Goal: Task Accomplishment & Management: Use online tool/utility

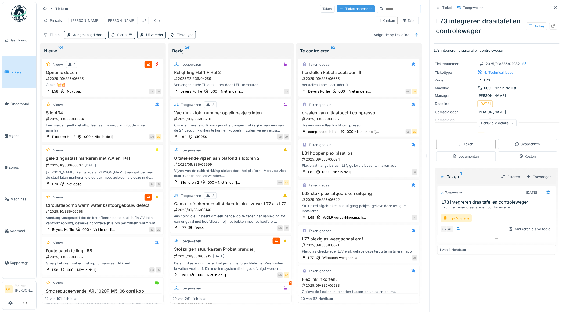
scroll to position [146, 0]
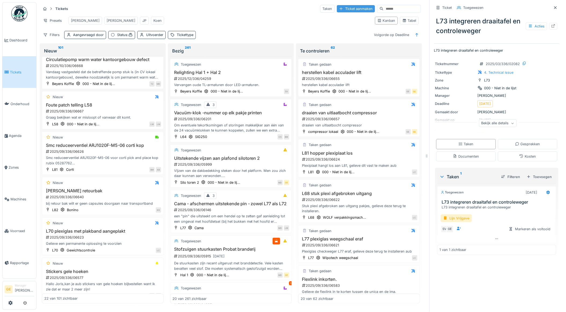
click at [342, 10] on div "Ticket aanmaken" at bounding box center [356, 8] width 38 height 7
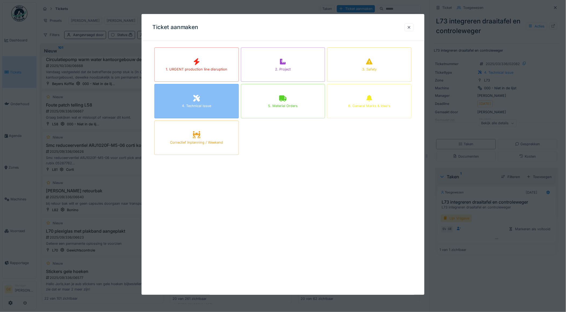
click at [200, 105] on div "4. Technical issue" at bounding box center [196, 105] width 29 height 5
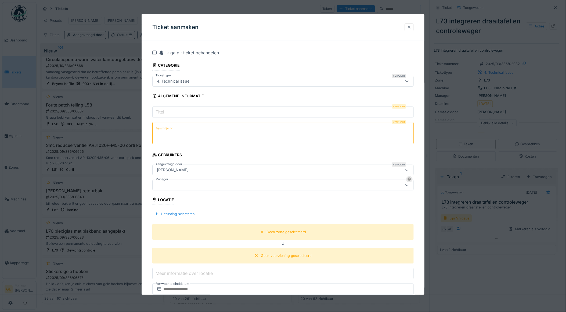
click at [176, 113] on input "Titel" at bounding box center [283, 111] width 262 height 11
type input "**********"
click at [182, 130] on textarea "Beschrijving" at bounding box center [283, 133] width 262 height 22
click at [187, 128] on textarea "**********" at bounding box center [283, 133] width 262 height 22
click at [217, 130] on textarea "**********" at bounding box center [283, 133] width 262 height 22
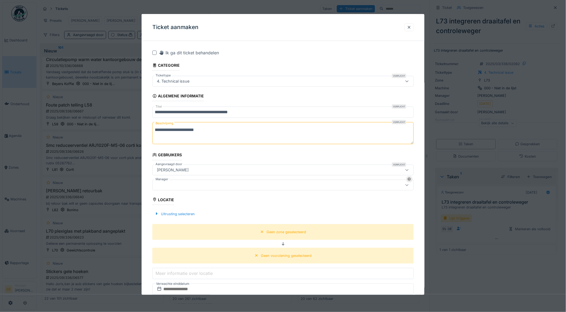
type textarea "**********"
click at [189, 186] on div at bounding box center [268, 185] width 227 height 6
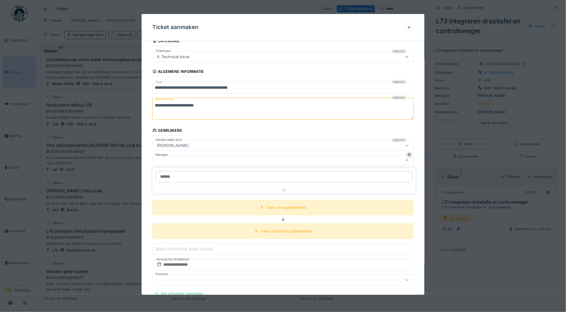
scroll to position [31, 0]
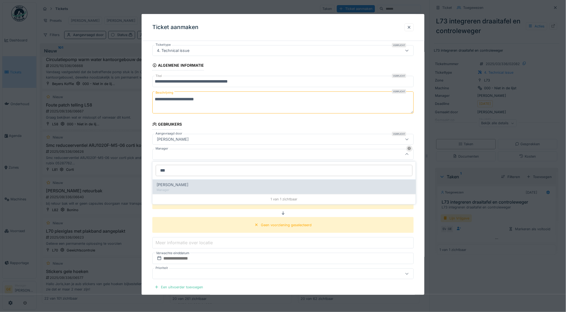
type input "***"
click at [183, 185] on div "[PERSON_NAME]" at bounding box center [284, 185] width 255 height 6
type input "****"
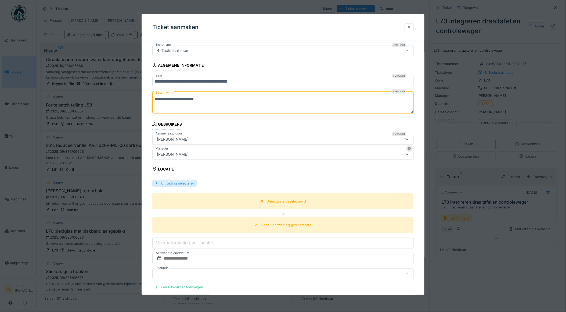
click at [181, 184] on div "Uitrusting selecteren" at bounding box center [174, 183] width 45 height 7
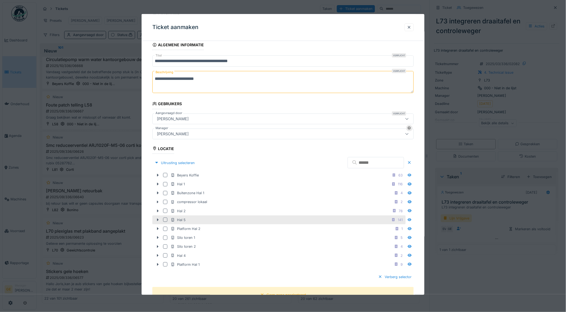
scroll to position [60, 0]
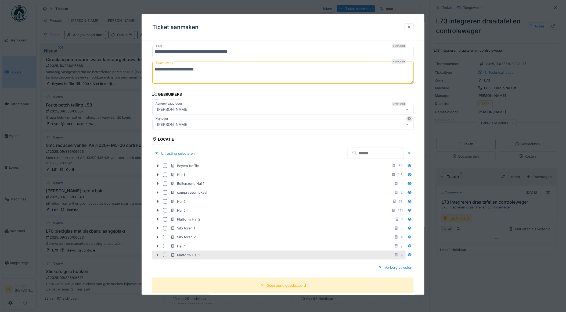
click at [159, 254] on icon at bounding box center [158, 254] width 4 height 3
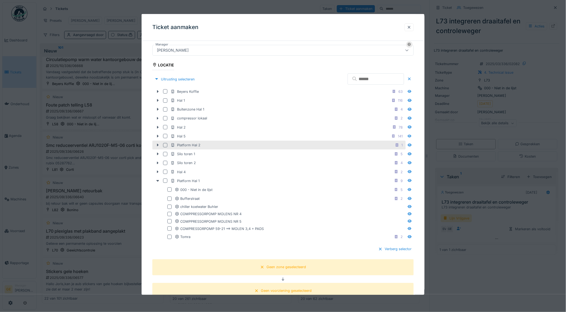
scroll to position [150, 0]
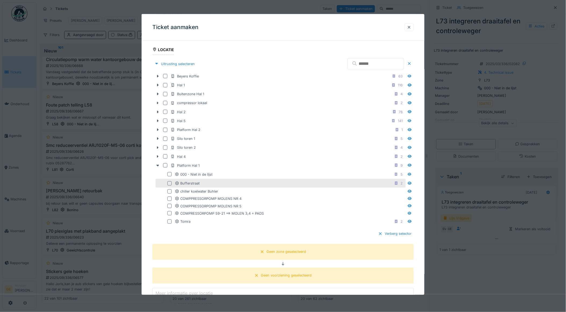
click at [170, 183] on div at bounding box center [169, 183] width 4 height 4
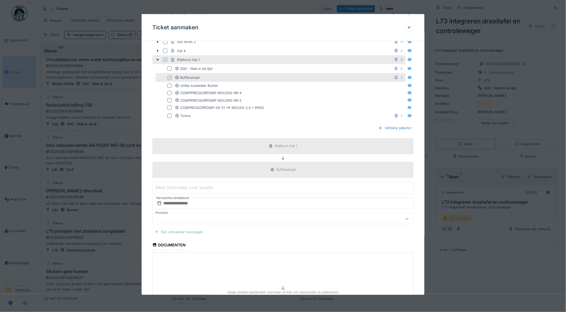
scroll to position [270, 0]
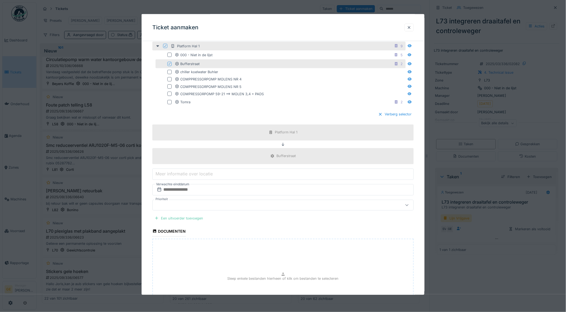
click at [199, 218] on div "Een uitvoerder toevoegen" at bounding box center [178, 217] width 53 height 7
click at [189, 247] on div "Jouw gebruikers" at bounding box center [174, 248] width 38 height 6
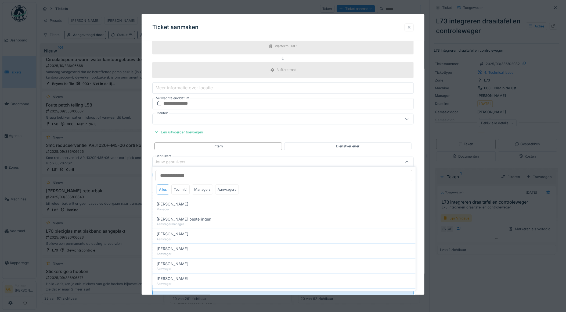
scroll to position [364, 0]
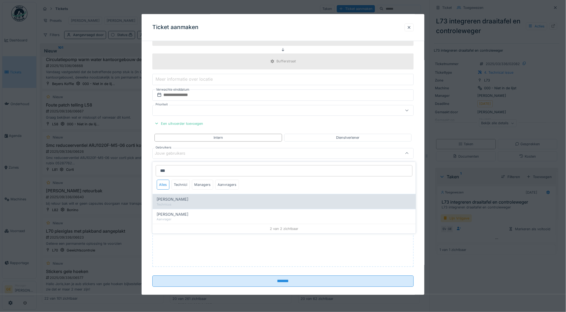
type input "***"
click at [176, 201] on span "Adrian Kostera" at bounding box center [173, 199] width 32 height 6
type input "*****"
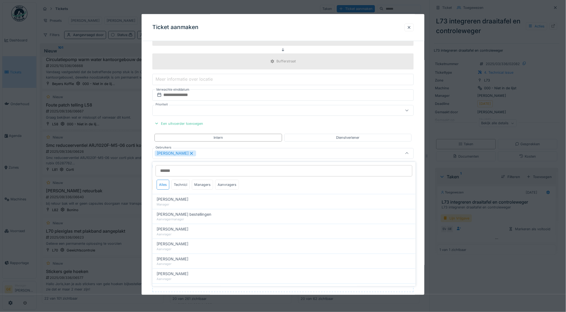
click at [148, 174] on div "**********" at bounding box center [283, 4] width 283 height 646
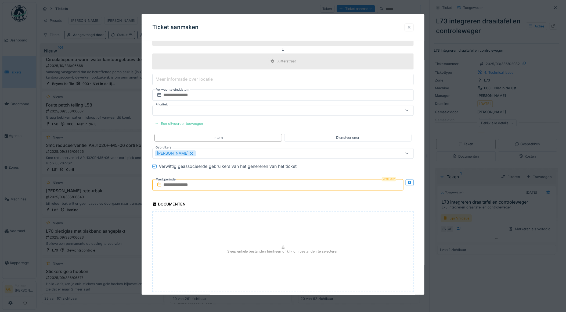
click at [168, 186] on input "text" at bounding box center [278, 184] width 252 height 11
click at [277, 246] on div "25" at bounding box center [278, 246] width 7 height 8
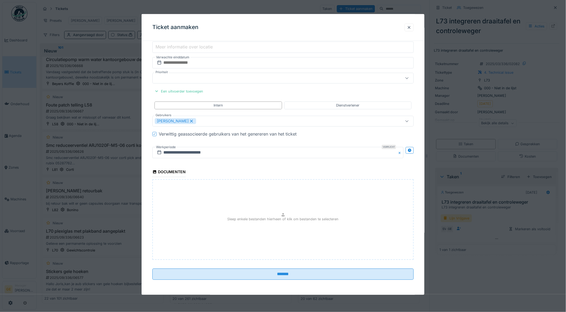
scroll to position [4, 0]
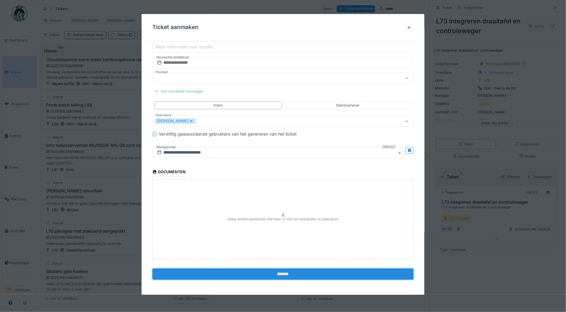
click at [282, 274] on input "*******" at bounding box center [283, 273] width 262 height 11
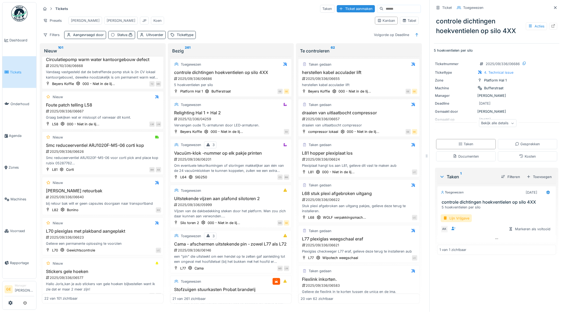
click at [243, 37] on div "Filters Aangevraagd door Status : Uitvoerder Tickettype Volgorde op Deadline" at bounding box center [231, 35] width 380 height 8
drag, startPoint x: 16, startPoint y: 225, endPoint x: 34, endPoint y: 209, distance: 24.5
click at [16, 228] on span "Voorraad" at bounding box center [22, 230] width 24 height 5
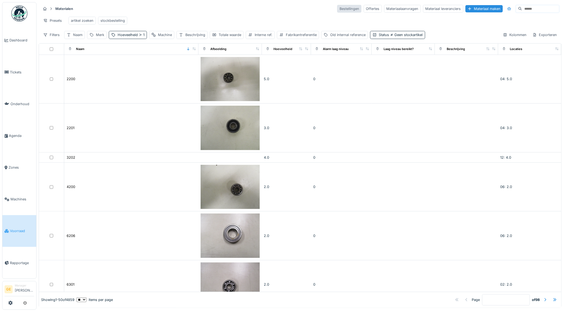
click at [337, 10] on div "Bestellingen" at bounding box center [349, 9] width 24 height 8
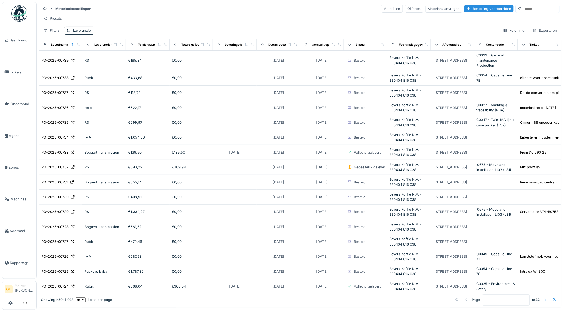
click at [527, 7] on input at bounding box center [540, 9] width 37 height 8
type input "***"
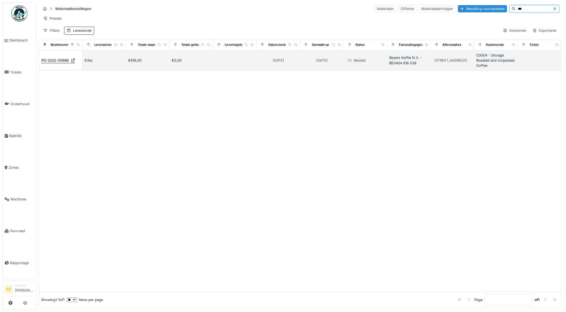
click at [57, 63] on div "PO-2025-00686" at bounding box center [54, 60] width 27 height 5
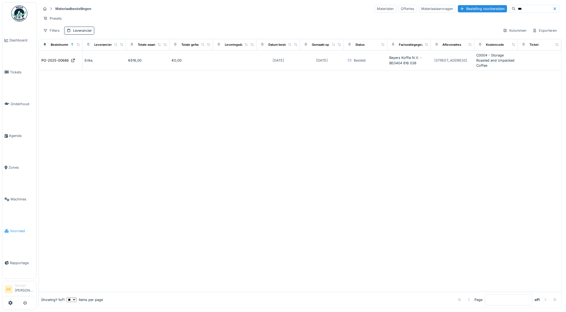
click at [18, 223] on link "Voorraad" at bounding box center [19, 231] width 34 height 32
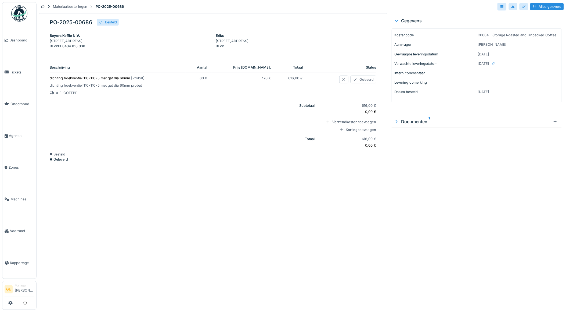
click at [354, 83] on div "Geleverd" at bounding box center [364, 80] width 26 height 8
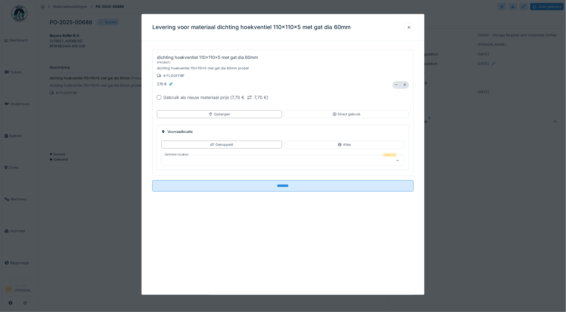
click at [395, 86] on icon at bounding box center [397, 84] width 4 height 3
click at [395, 84] on icon at bounding box center [397, 84] width 4 height 3
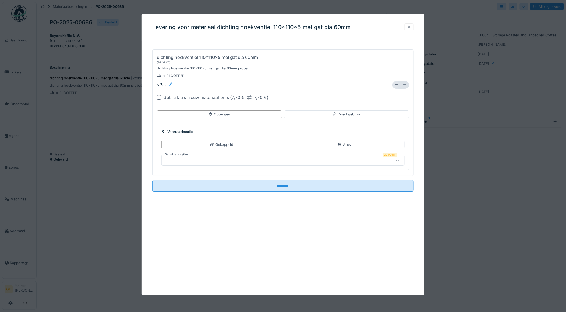
click at [395, 84] on icon at bounding box center [397, 84] width 4 height 3
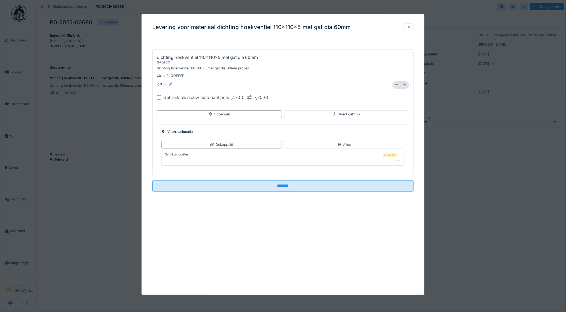
click at [395, 84] on icon at bounding box center [397, 84] width 4 height 3
click at [395, 85] on icon at bounding box center [396, 85] width 3 height 0
click at [395, 84] on icon at bounding box center [397, 84] width 4 height 3
click at [395, 85] on icon at bounding box center [396, 85] width 3 height 0
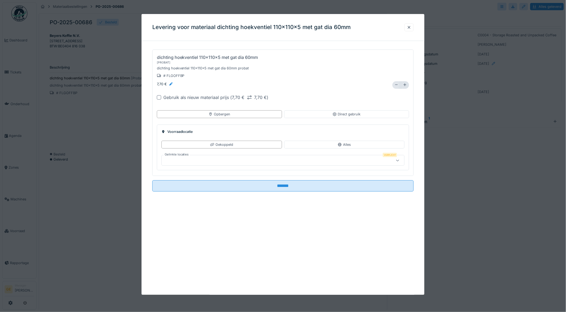
click at [395, 84] on icon at bounding box center [397, 84] width 4 height 3
click at [395, 85] on icon at bounding box center [396, 85] width 3 height 0
click at [395, 84] on icon at bounding box center [397, 84] width 4 height 3
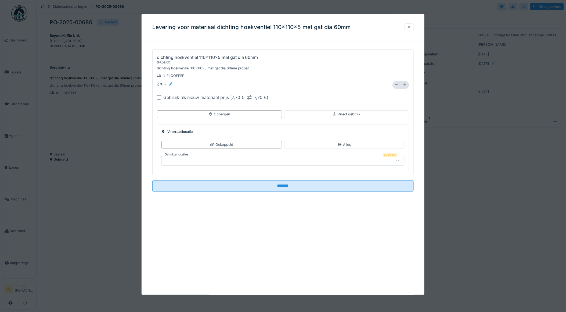
click at [395, 85] on icon at bounding box center [396, 85] width 3 height 0
click at [395, 84] on icon at bounding box center [397, 84] width 4 height 3
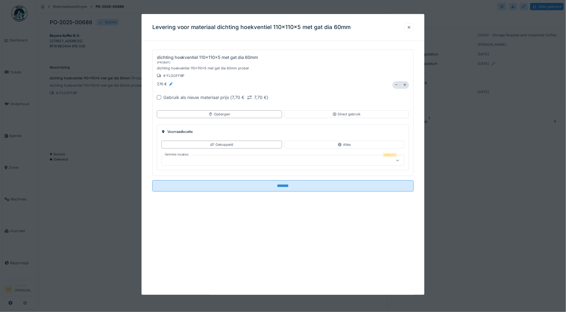
click at [395, 84] on icon at bounding box center [397, 84] width 4 height 3
click at [395, 85] on icon at bounding box center [396, 85] width 3 height 0
click at [395, 84] on icon at bounding box center [397, 84] width 4 height 3
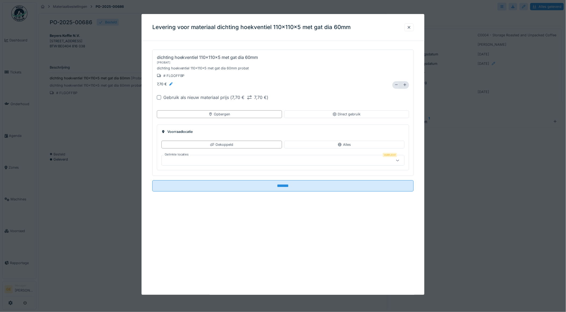
click at [395, 85] on icon at bounding box center [396, 85] width 3 height 0
click at [395, 84] on icon at bounding box center [397, 84] width 4 height 3
click at [395, 85] on icon at bounding box center [396, 85] width 3 height 0
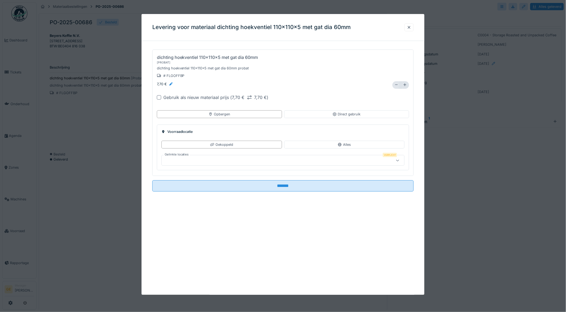
click at [395, 85] on icon at bounding box center [396, 85] width 3 height 0
click at [395, 84] on icon at bounding box center [397, 84] width 4 height 3
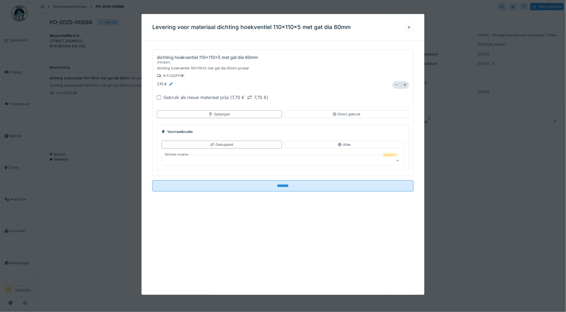
click at [395, 85] on icon at bounding box center [396, 85] width 3 height 0
click at [395, 84] on icon at bounding box center [397, 84] width 4 height 3
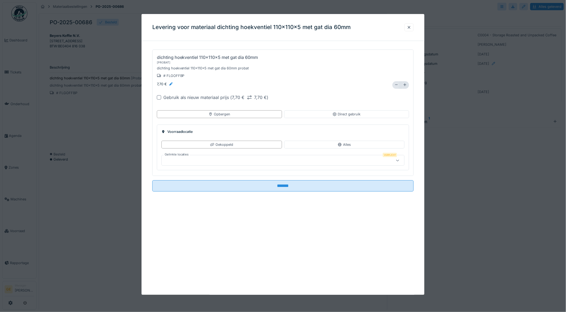
click at [395, 84] on icon at bounding box center [397, 84] width 4 height 3
click at [393, 84] on div at bounding box center [396, 85] width 6 height 8
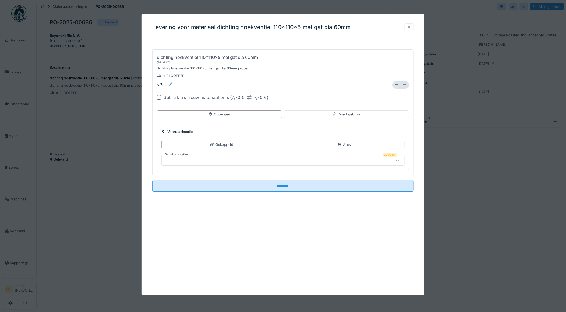
click at [395, 84] on icon at bounding box center [397, 84] width 4 height 3
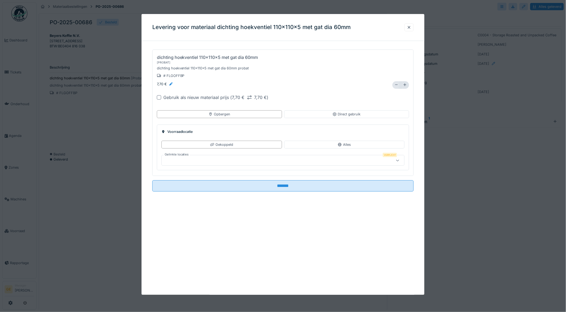
click at [395, 84] on icon at bounding box center [397, 84] width 4 height 3
click at [393, 84] on div at bounding box center [396, 85] width 6 height 8
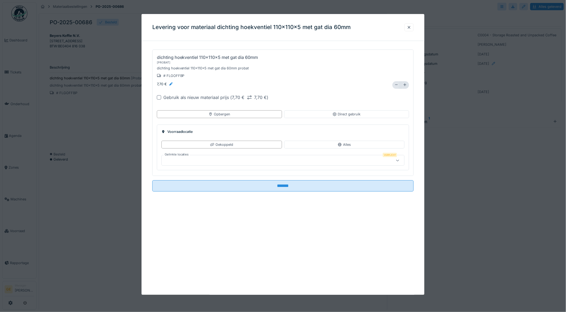
type input "**"
click at [348, 81] on div "dichting hoekventiel 110x110x5 met gat dia 60mm [ Probat ] dichting hoekventiel…" at bounding box center [272, 70] width 231 height 33
click at [330, 116] on div "Direct gebruik" at bounding box center [346, 114] width 125 height 8
click at [244, 147] on div "Ticket" at bounding box center [221, 145] width 121 height 8
click at [200, 161] on div "Tickets" at bounding box center [269, 160] width 210 height 6
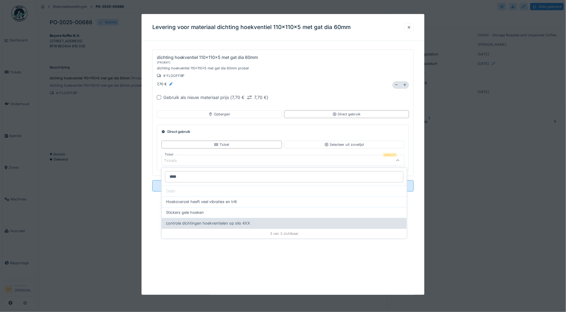
type input "****"
click at [199, 223] on span "controle dichtingen hoekventielen op silo 4XX" at bounding box center [208, 223] width 84 height 6
type input "******"
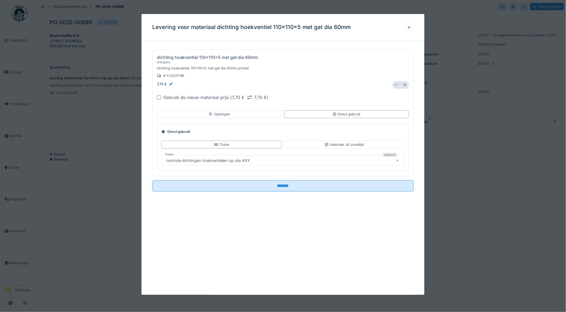
click at [160, 98] on div at bounding box center [159, 97] width 4 height 4
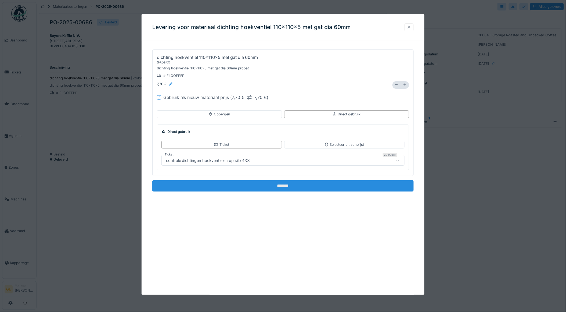
click at [259, 183] on input "*******" at bounding box center [283, 185] width 262 height 11
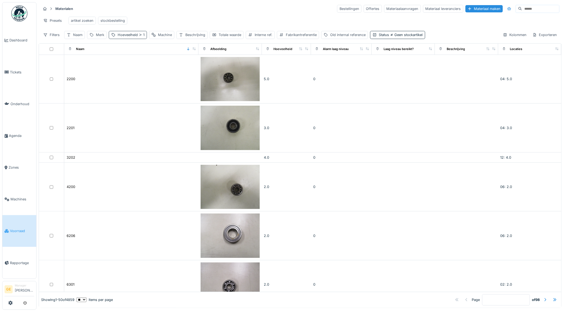
click at [135, 37] on div "Hoeveelheid 1" at bounding box center [131, 34] width 27 height 5
click at [187, 54] on div "Verwijderen" at bounding box center [181, 53] width 30 height 7
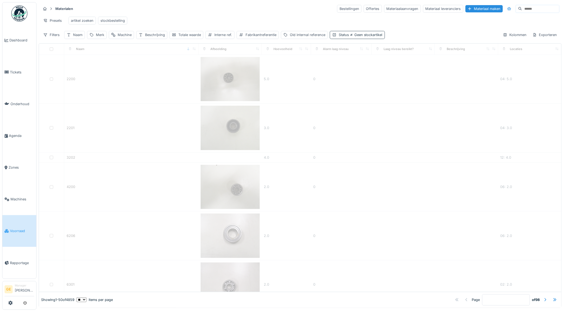
click at [369, 37] on span "Geen stockartikel" at bounding box center [366, 35] width 34 height 4
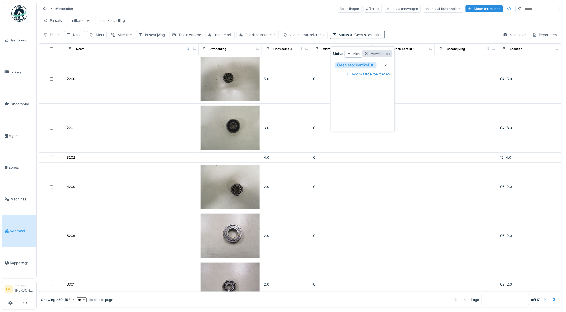
click at [380, 54] on div "Verwijderen" at bounding box center [377, 53] width 30 height 7
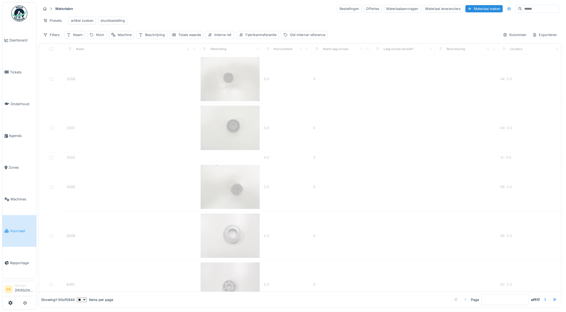
click at [103, 37] on div "Merk" at bounding box center [100, 34] width 8 height 5
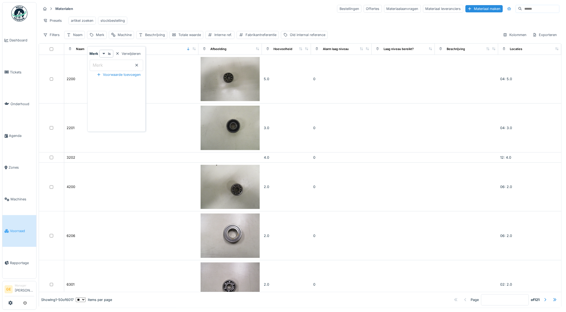
click at [110, 66] on input "Merk" at bounding box center [116, 65] width 53 height 11
click at [80, 37] on div "Naam" at bounding box center [77, 34] width 9 height 5
click at [84, 66] on input "Naam" at bounding box center [94, 65] width 55 height 11
type input "**********"
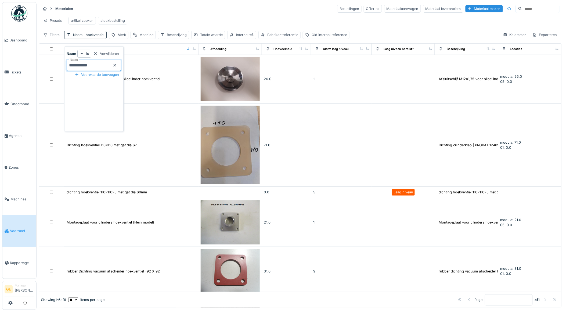
click at [175, 22] on div "Presets artikel zoeken stockbestelling" at bounding box center [300, 21] width 519 height 12
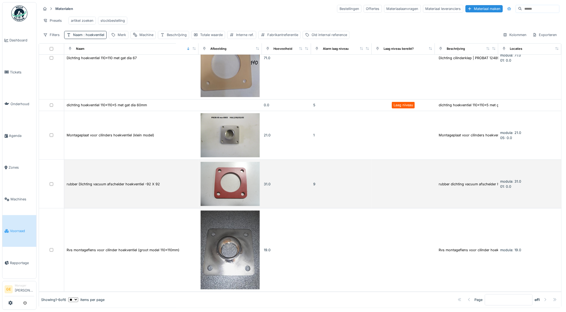
scroll to position [89, 0]
click at [140, 181] on div "rubber Dichting vacuum afscheider hoekventiel -92 X 92" at bounding box center [113, 183] width 93 height 5
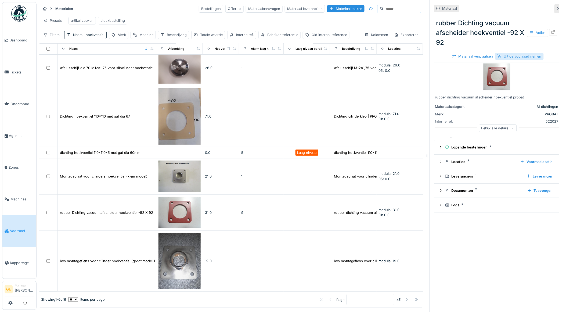
click at [522, 56] on div "Uit de voorraad nemen" at bounding box center [520, 56] width 48 height 7
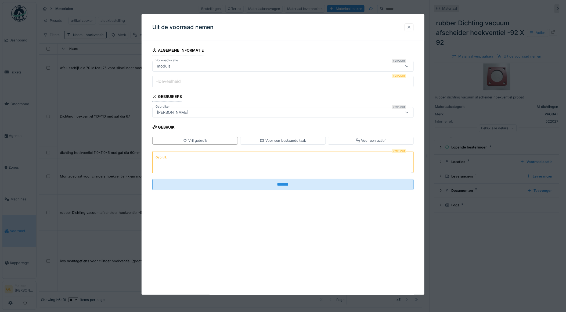
click at [171, 78] on label "Hoeveelheid" at bounding box center [168, 81] width 27 height 6
click at [171, 78] on input "Hoeveelheid" at bounding box center [283, 81] width 262 height 11
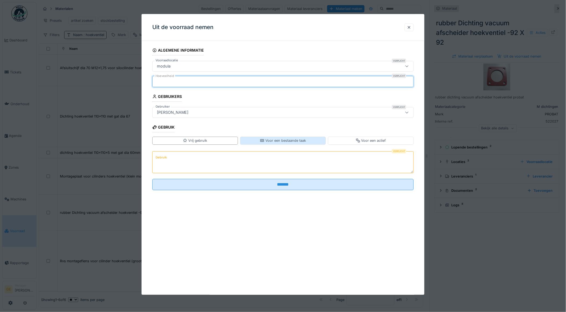
type input "*"
click at [299, 139] on div "Voor een bestaande taak" at bounding box center [283, 140] width 46 height 5
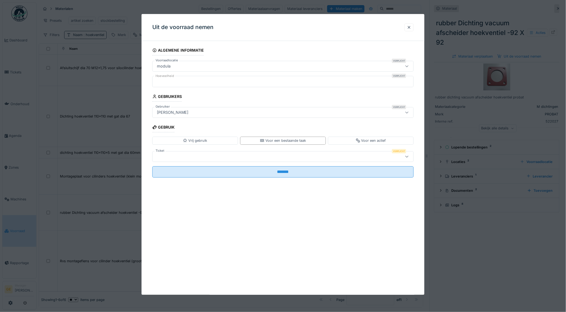
click at [163, 159] on div at bounding box center [268, 156] width 227 height 6
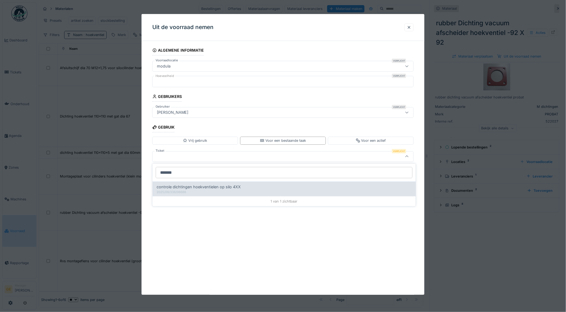
type input "*******"
click at [188, 184] on span "controle dichtingen hoekventielen op silo 4XX" at bounding box center [199, 187] width 84 height 6
type input "******"
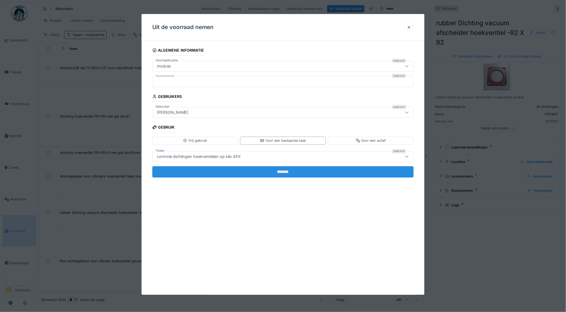
click at [238, 170] on input "*******" at bounding box center [283, 171] width 262 height 11
